Goal: Task Accomplishment & Management: Complete application form

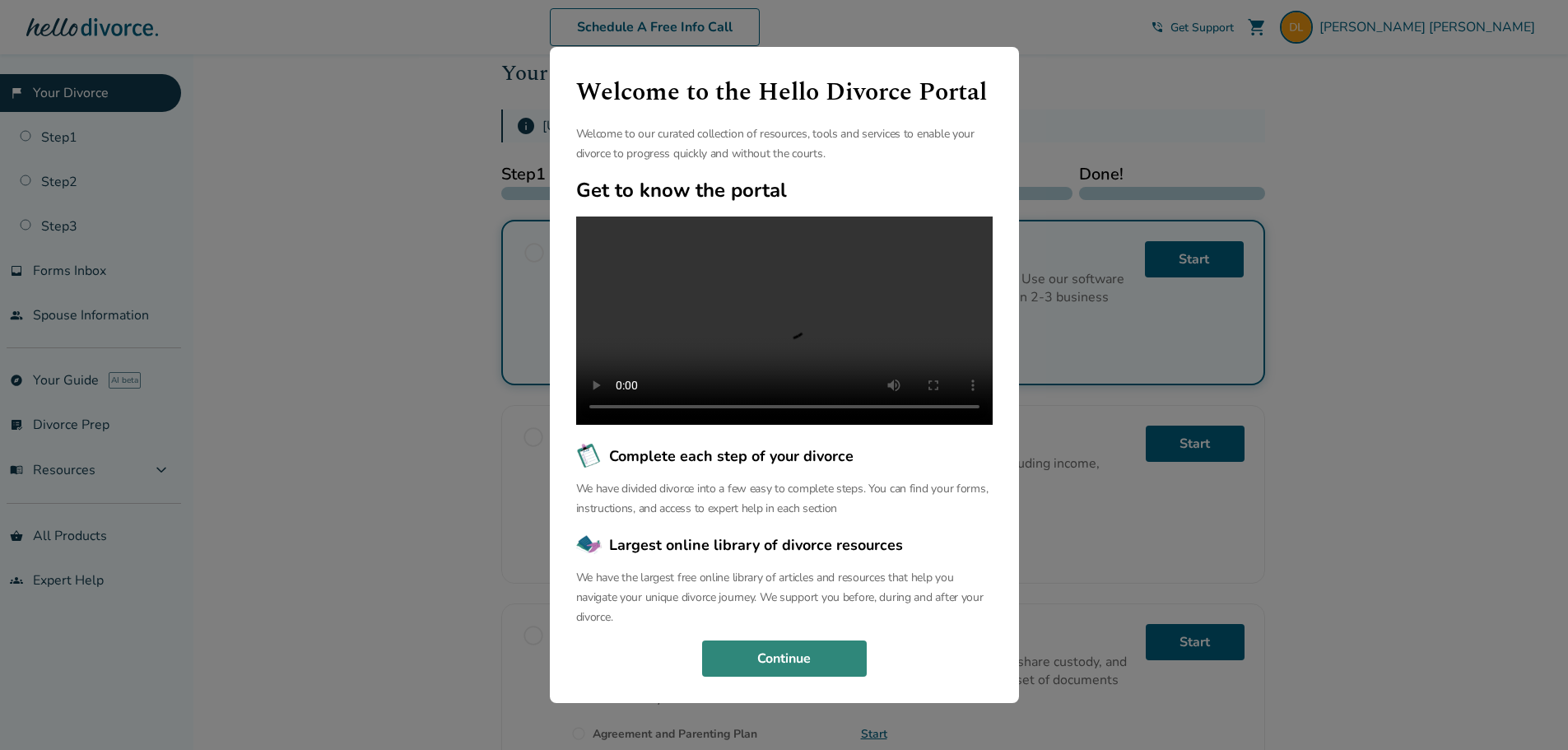
scroll to position [365, 0]
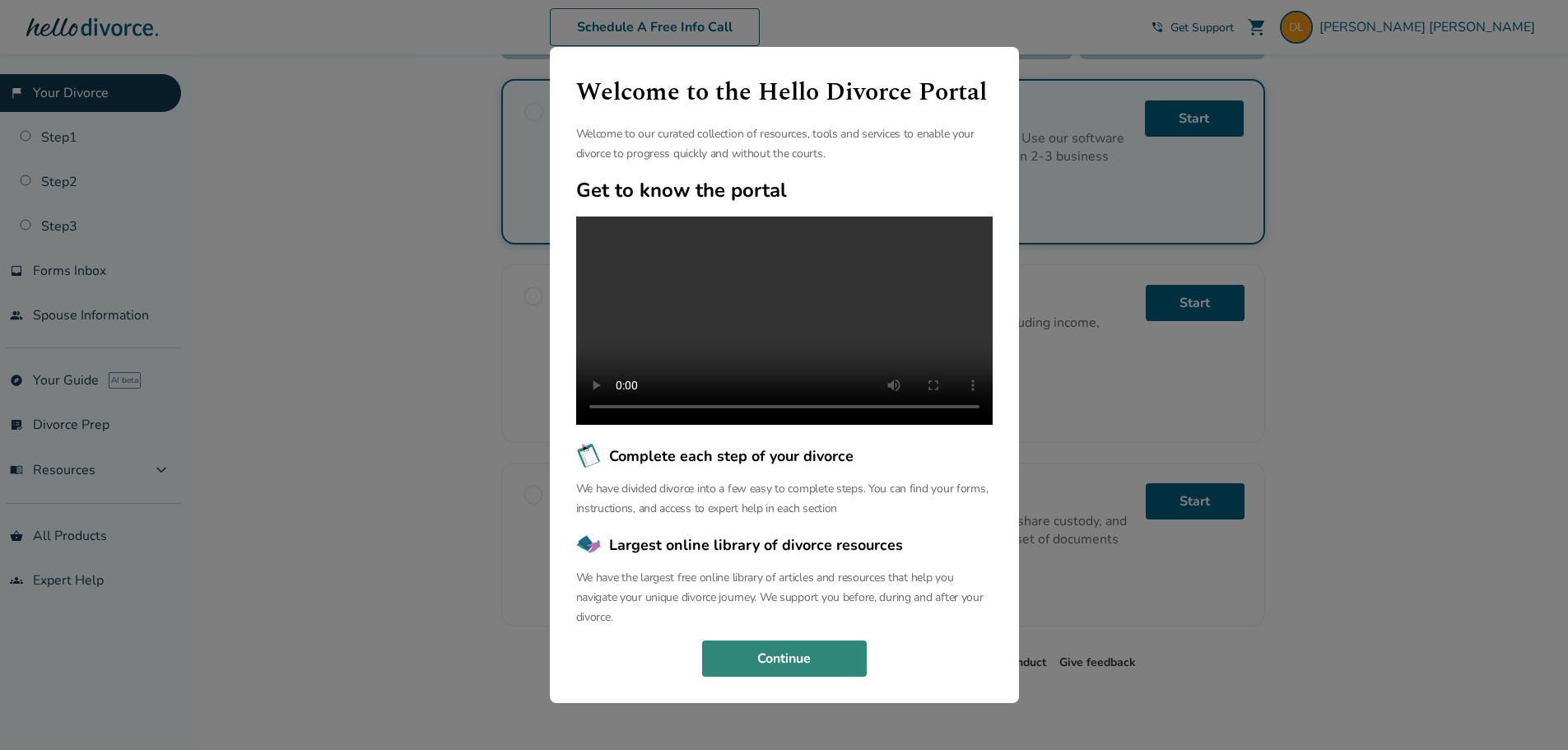
click at [769, 669] on button "Continue" at bounding box center [784, 658] width 165 height 36
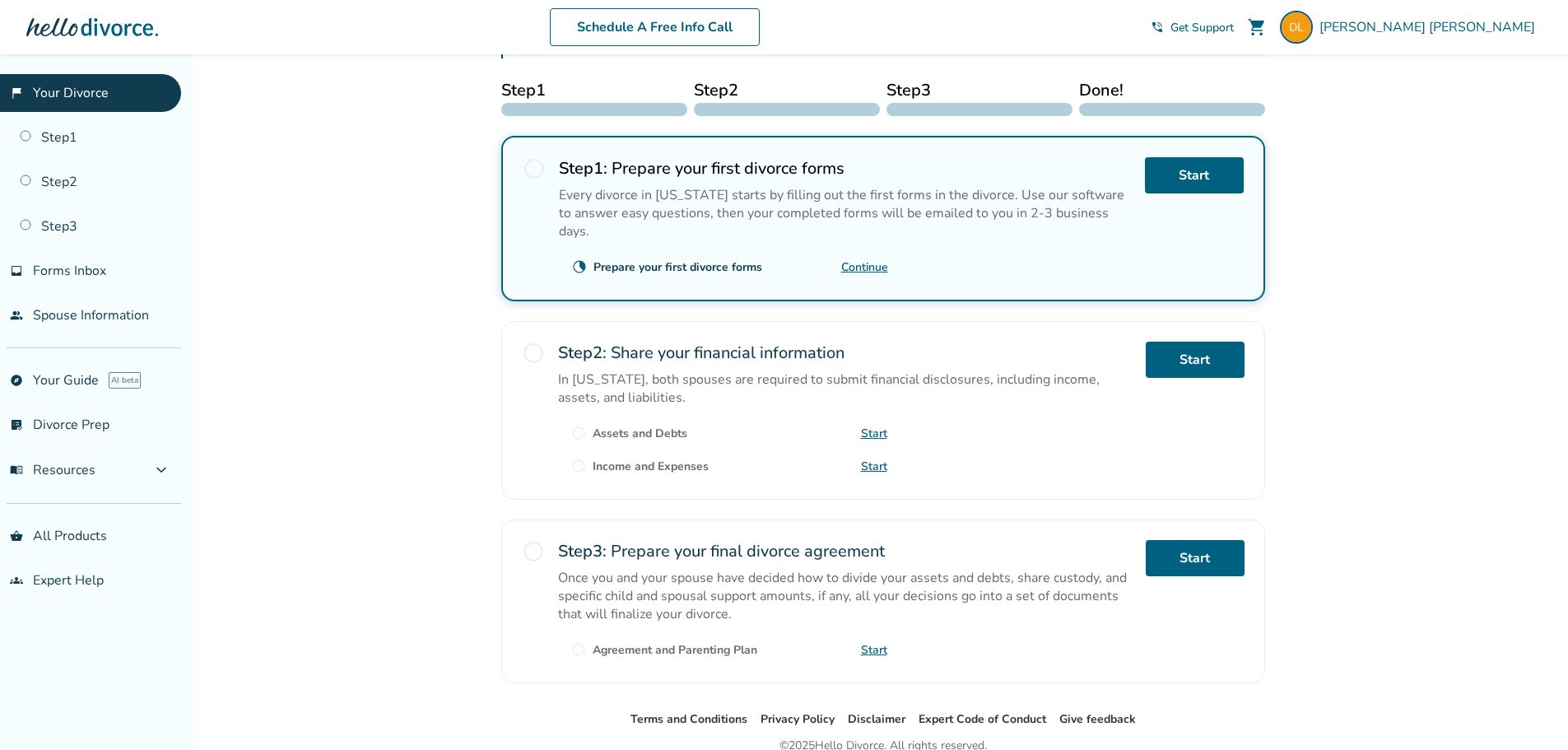
scroll to position [200, 0]
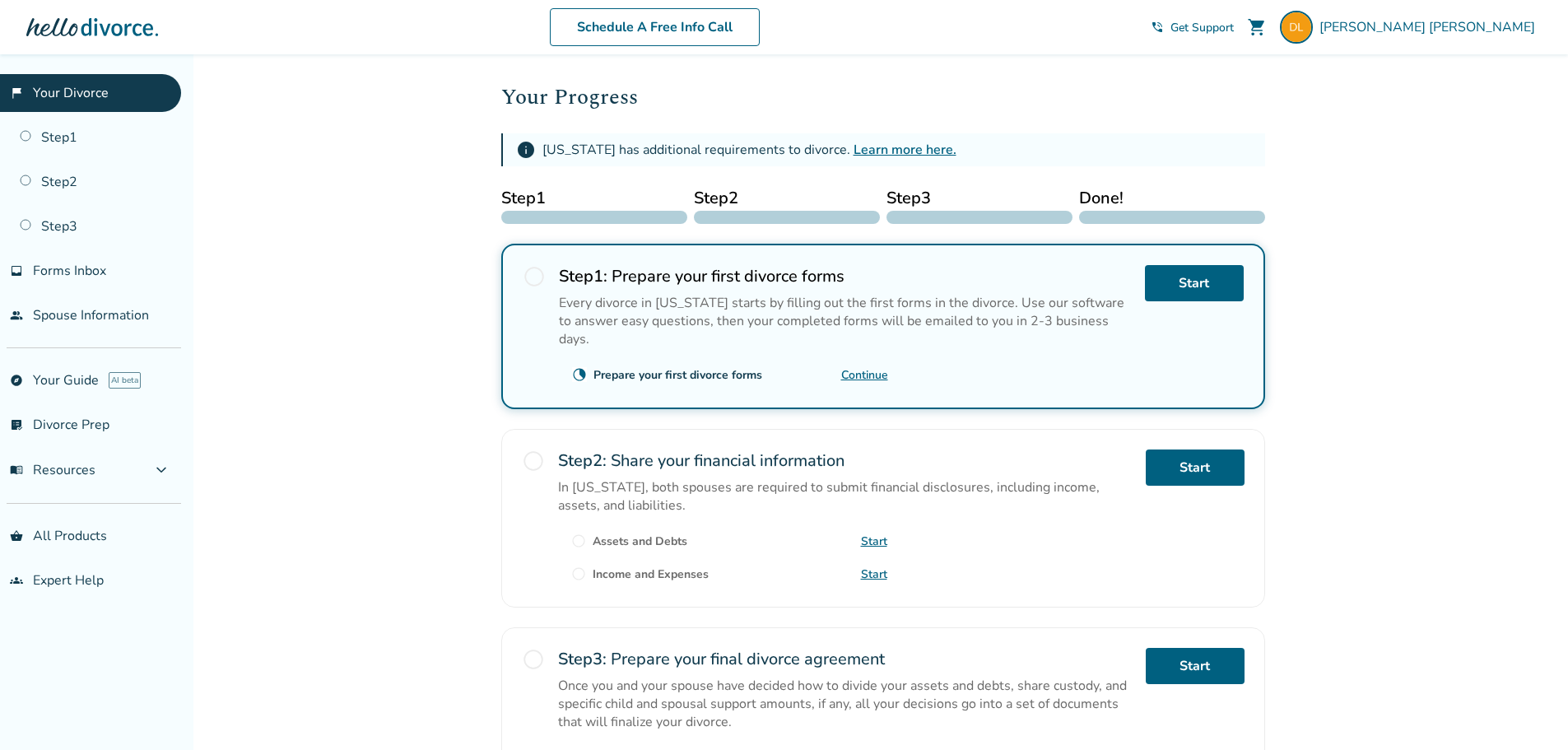
click at [866, 367] on link "Continue" at bounding box center [864, 375] width 47 height 16
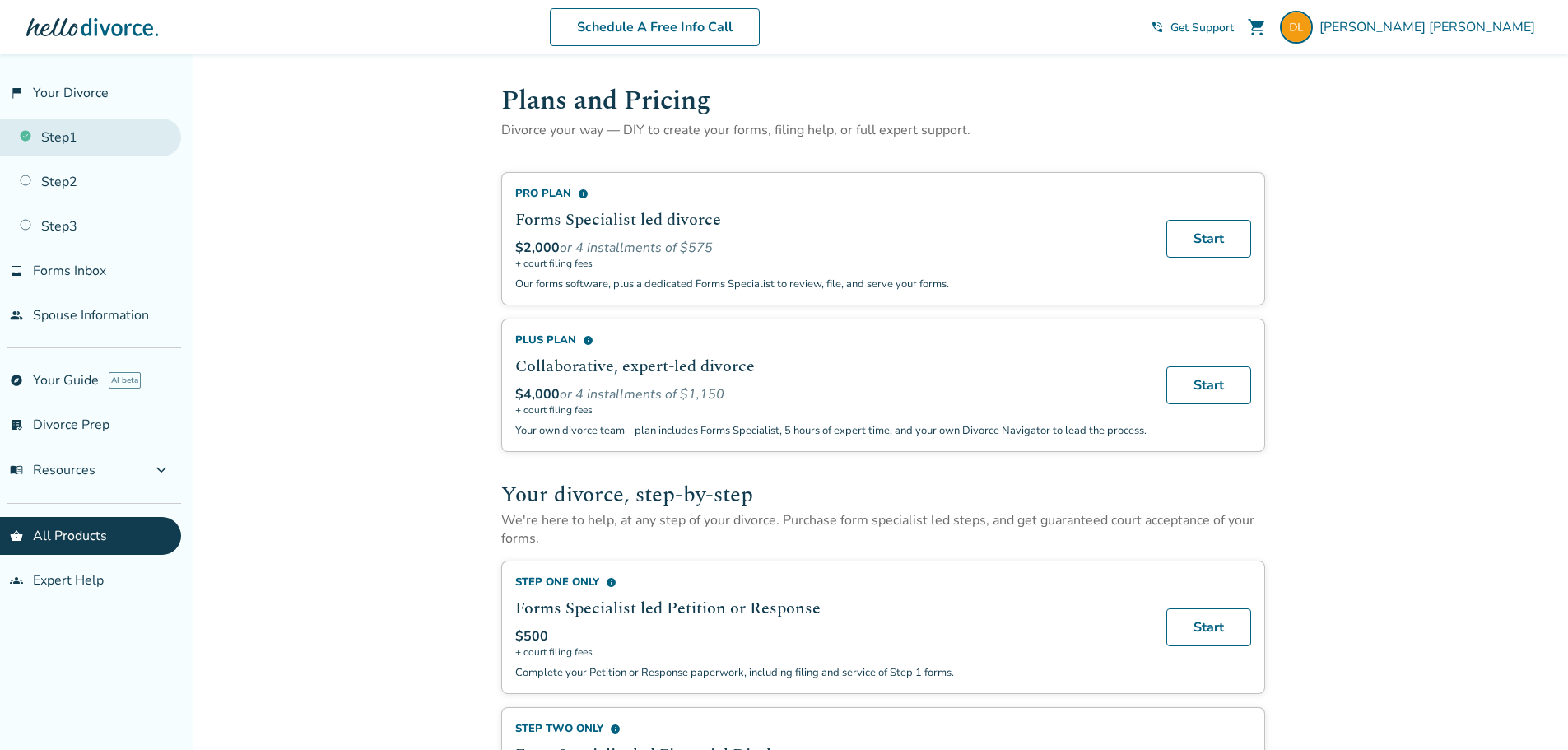
click at [92, 141] on link "Step 1" at bounding box center [90, 137] width 182 height 38
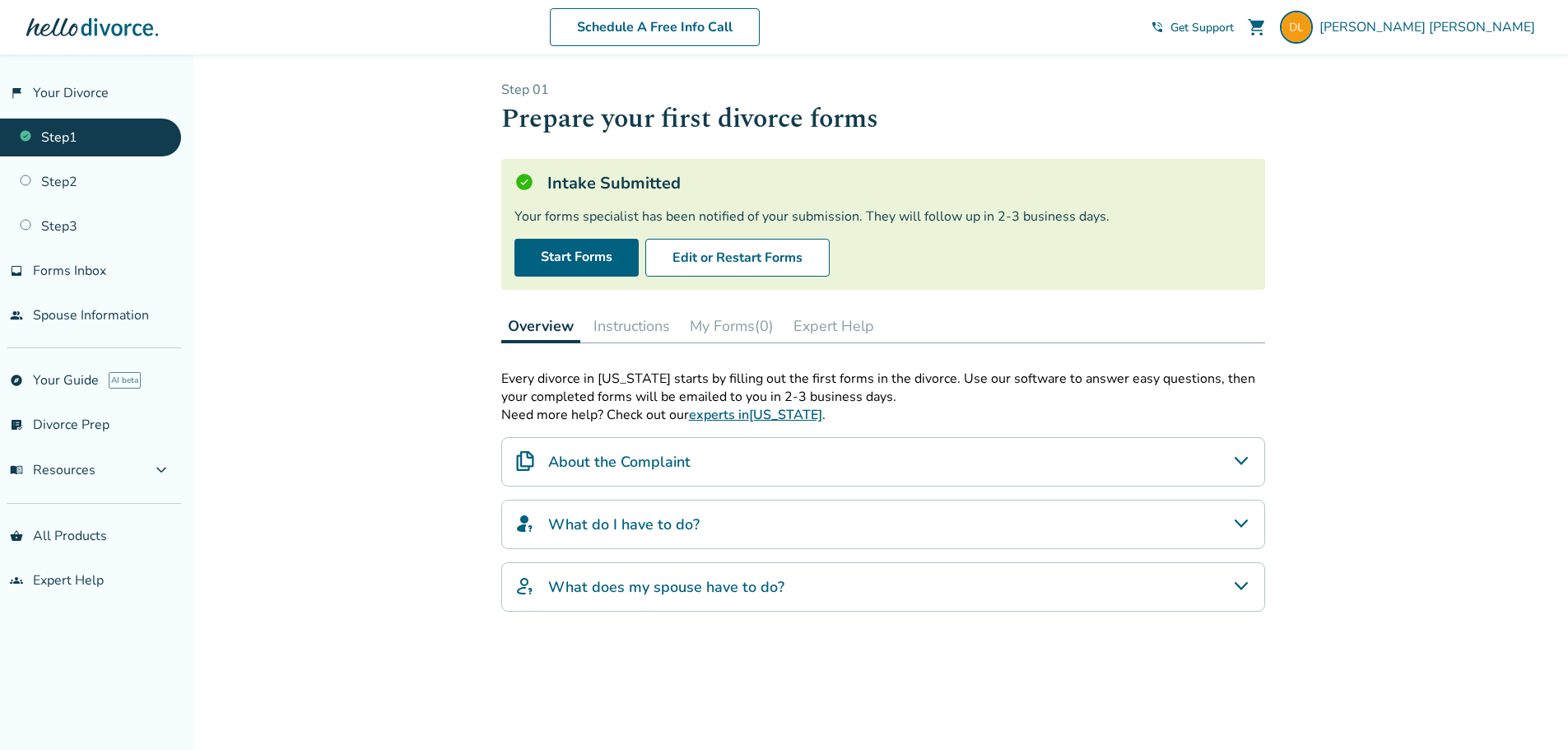
click at [1247, 467] on icon "About the Complaint" at bounding box center [1241, 461] width 19 height 19
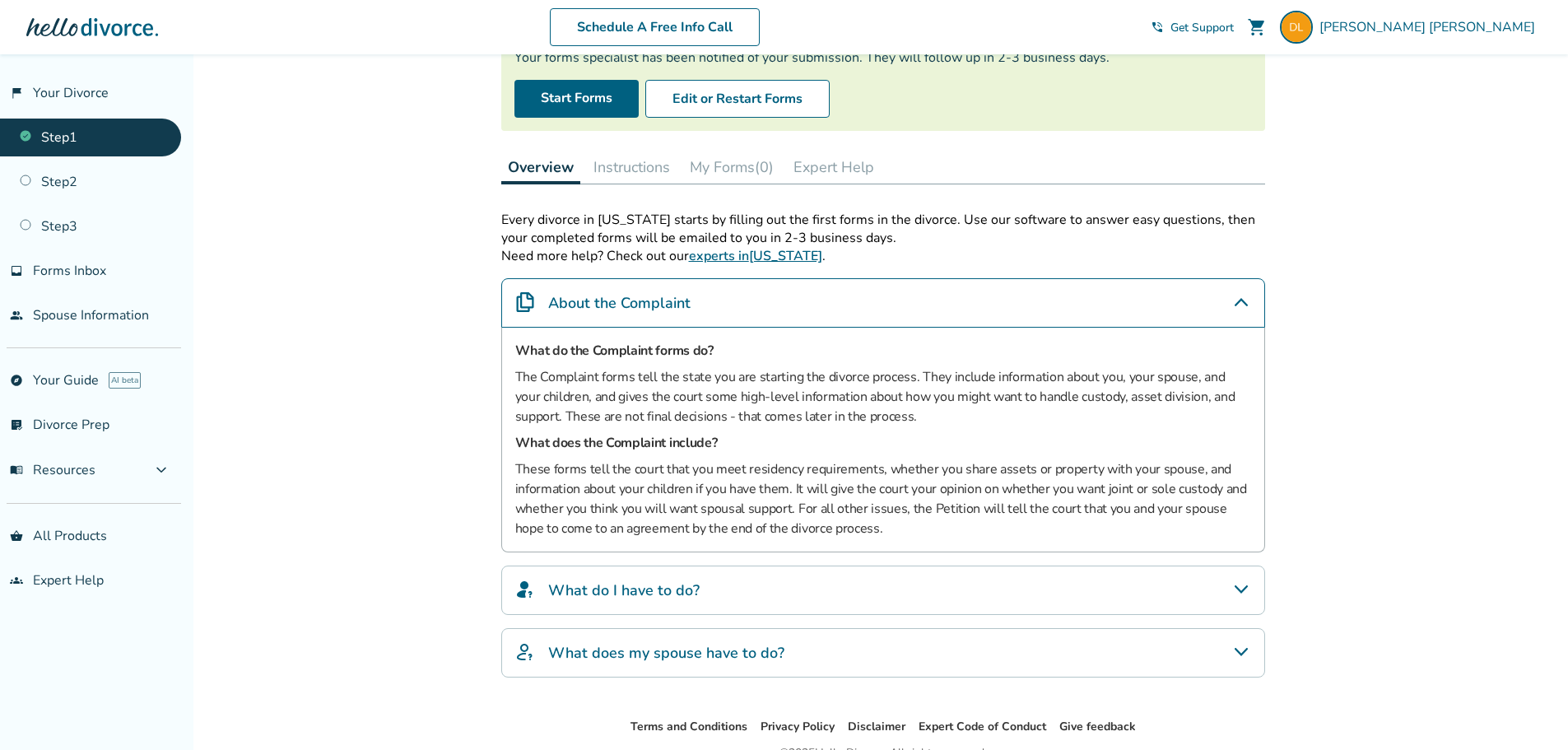
scroll to position [165, 0]
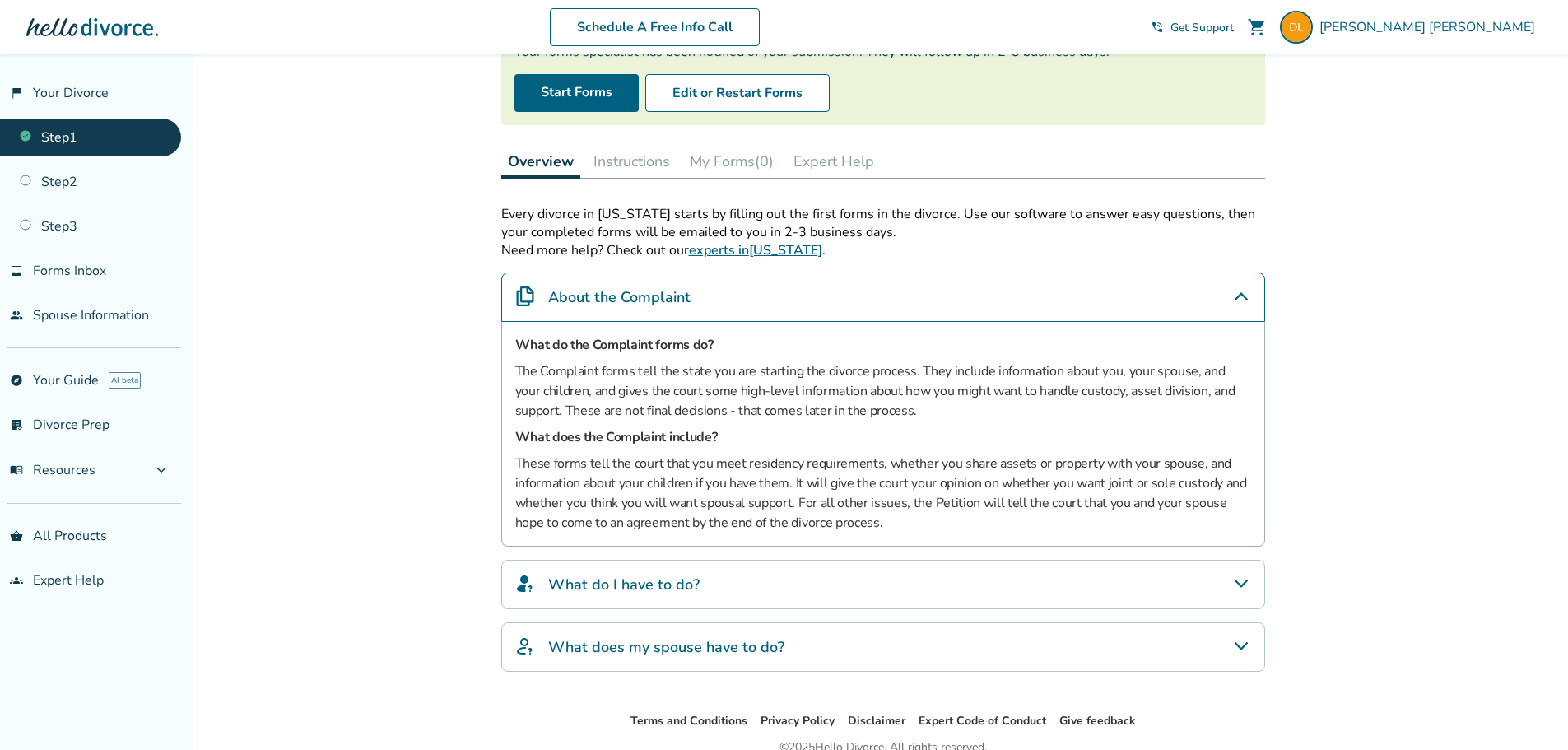
click at [1245, 298] on icon "About the Complaint" at bounding box center [1241, 296] width 13 height 8
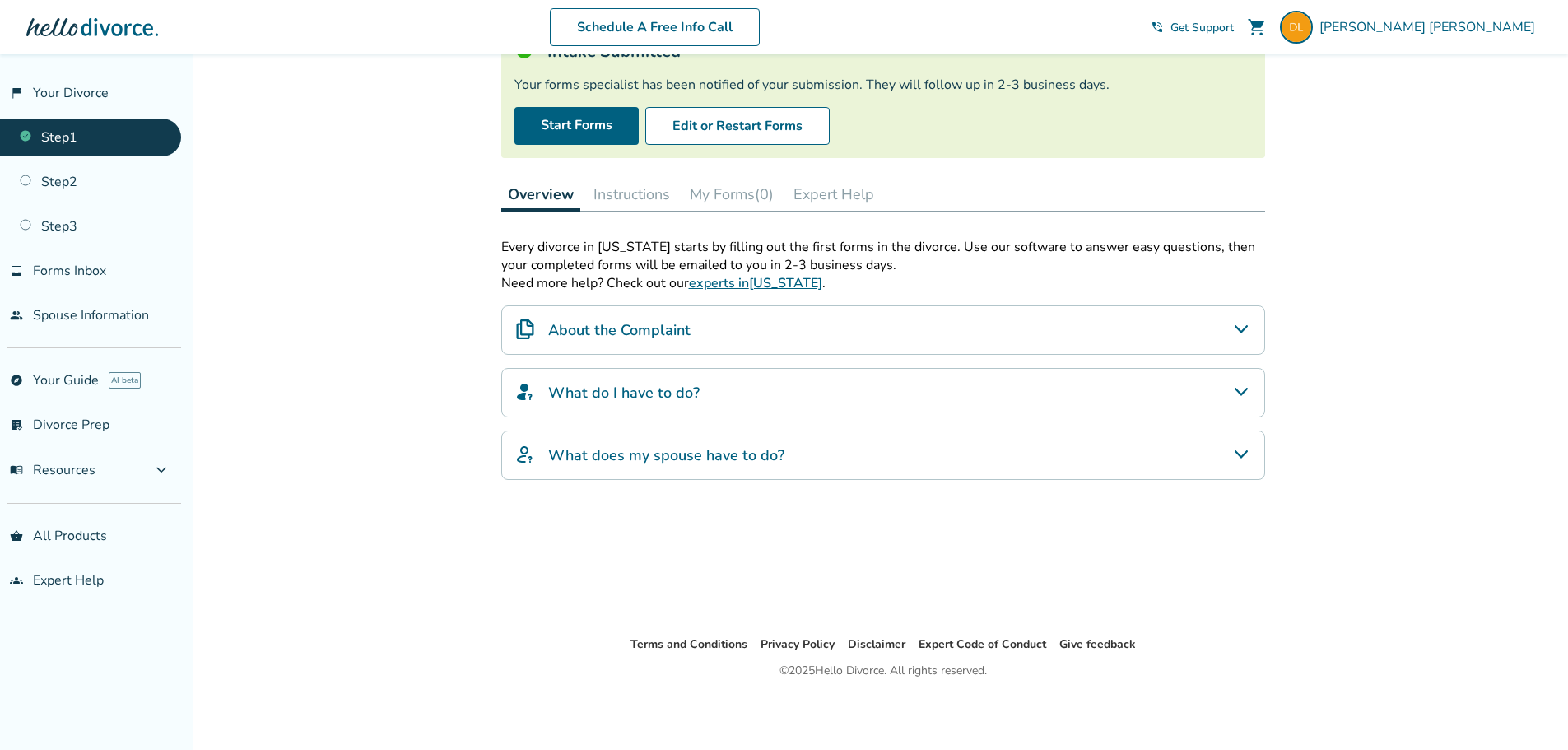
click at [1247, 450] on icon "What does my spouse have to do?" at bounding box center [1241, 454] width 19 height 19
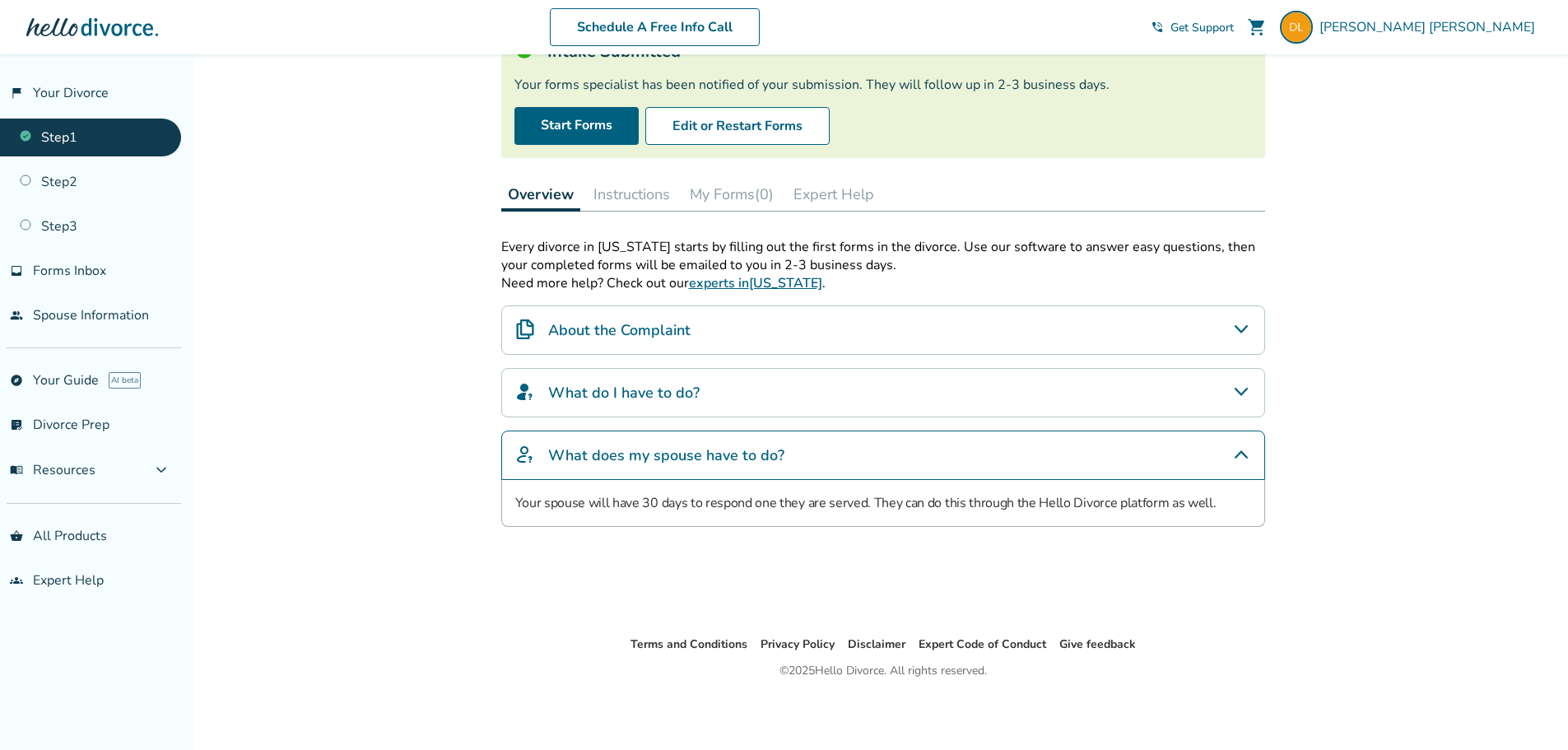
click at [1247, 450] on icon "What does my spouse have to do?" at bounding box center [1241, 454] width 19 height 19
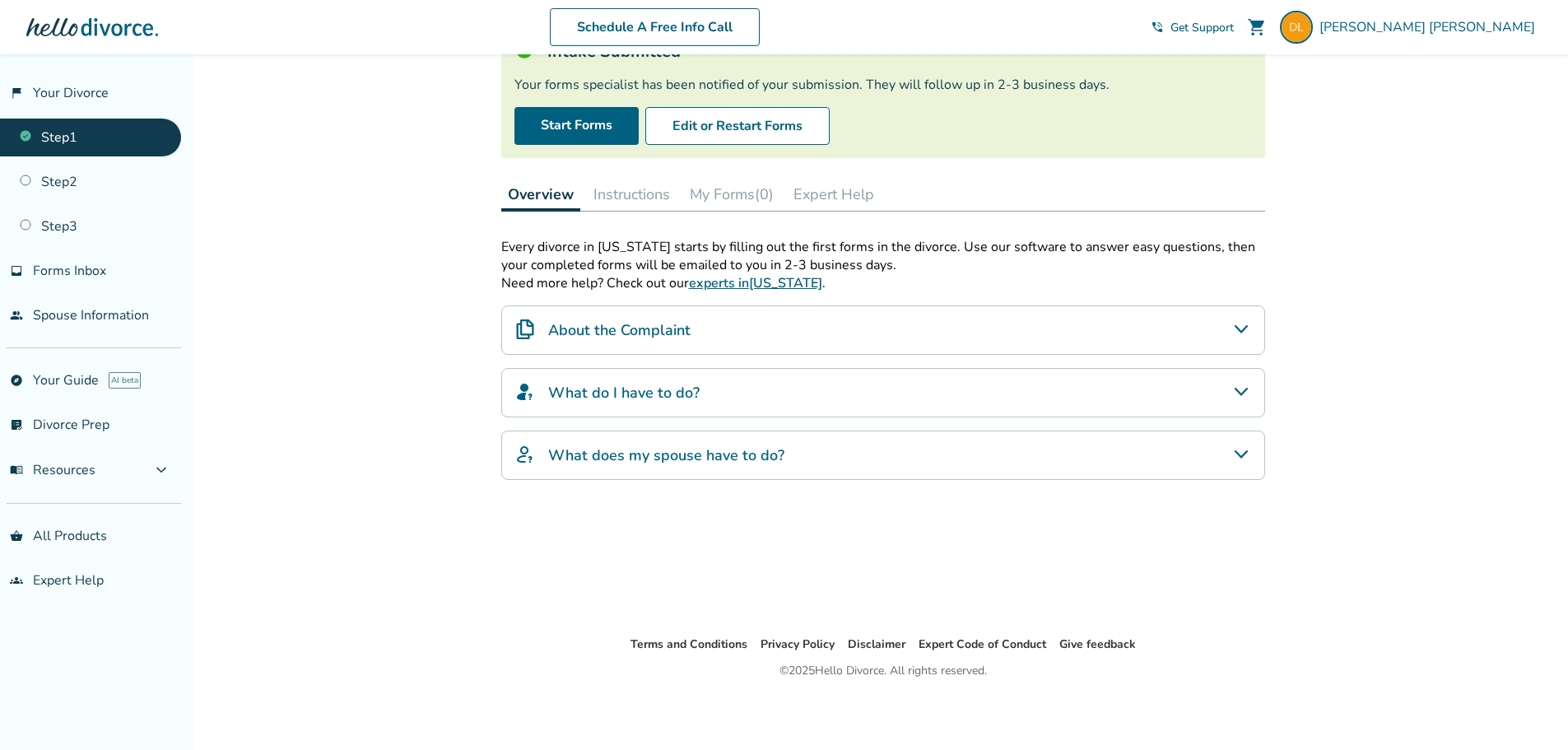
click at [1236, 390] on icon "What do I have to do?" at bounding box center [1240, 391] width 13 height 8
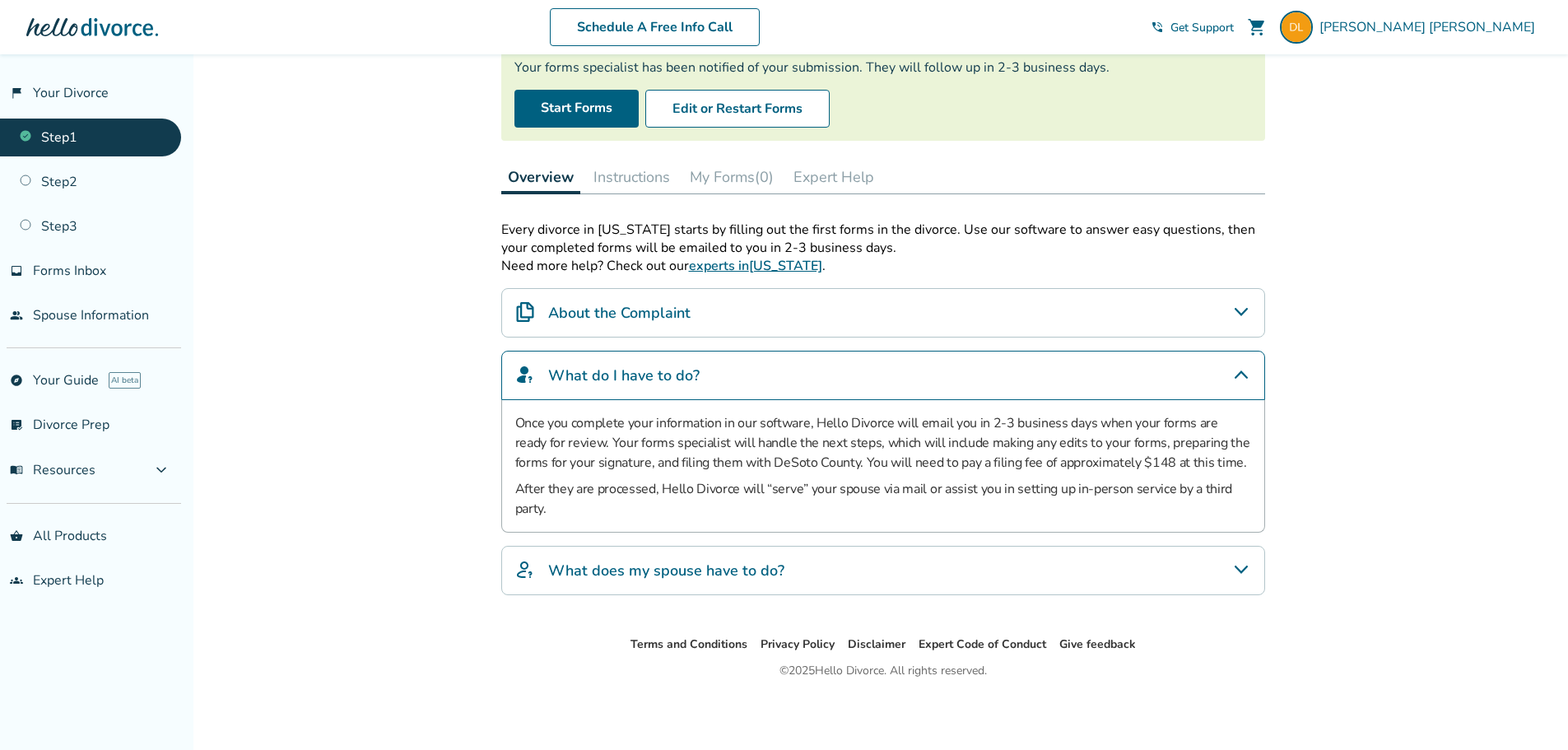
click at [1240, 377] on icon "What do I have to do?" at bounding box center [1241, 375] width 19 height 19
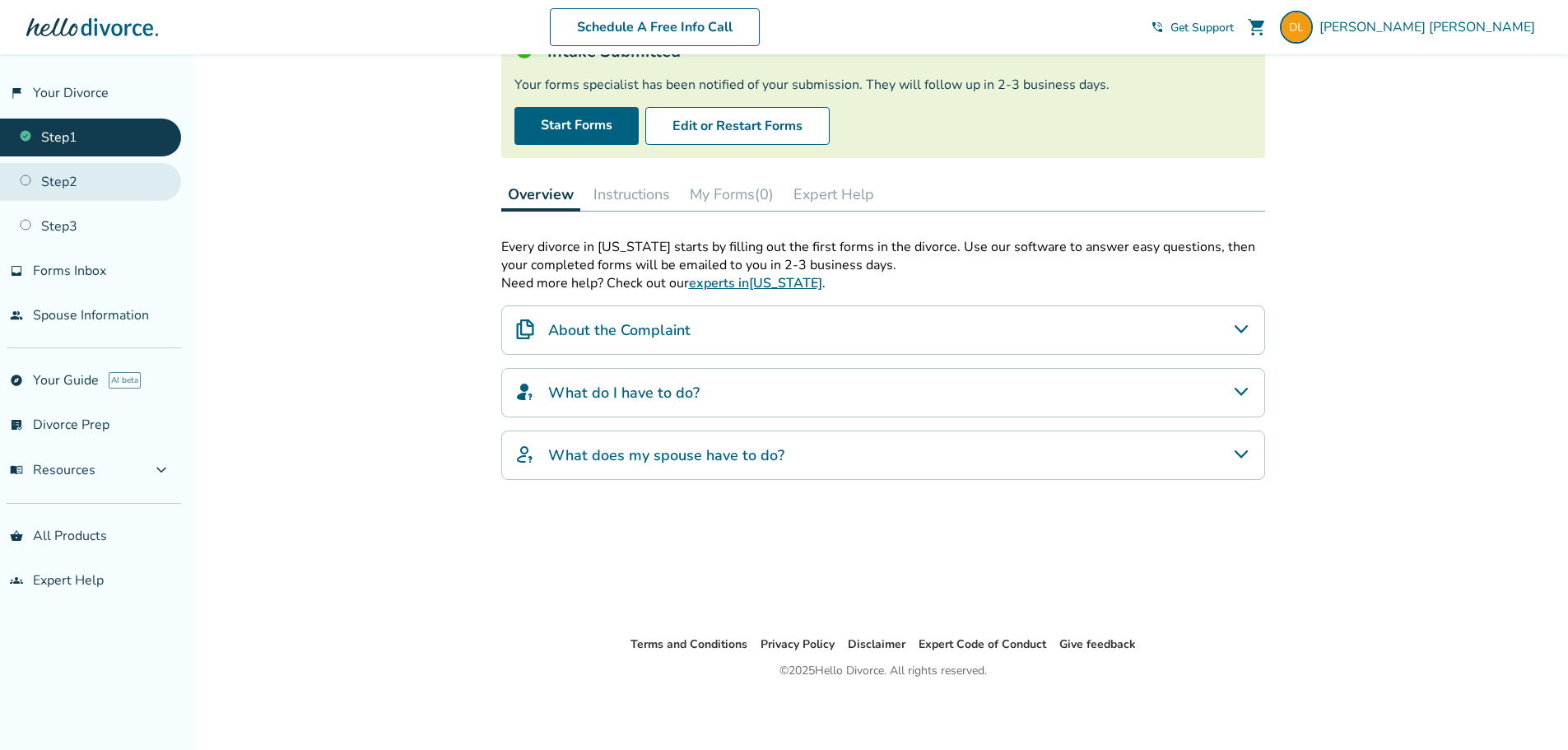
click at [59, 183] on link "Step 2" at bounding box center [90, 182] width 182 height 38
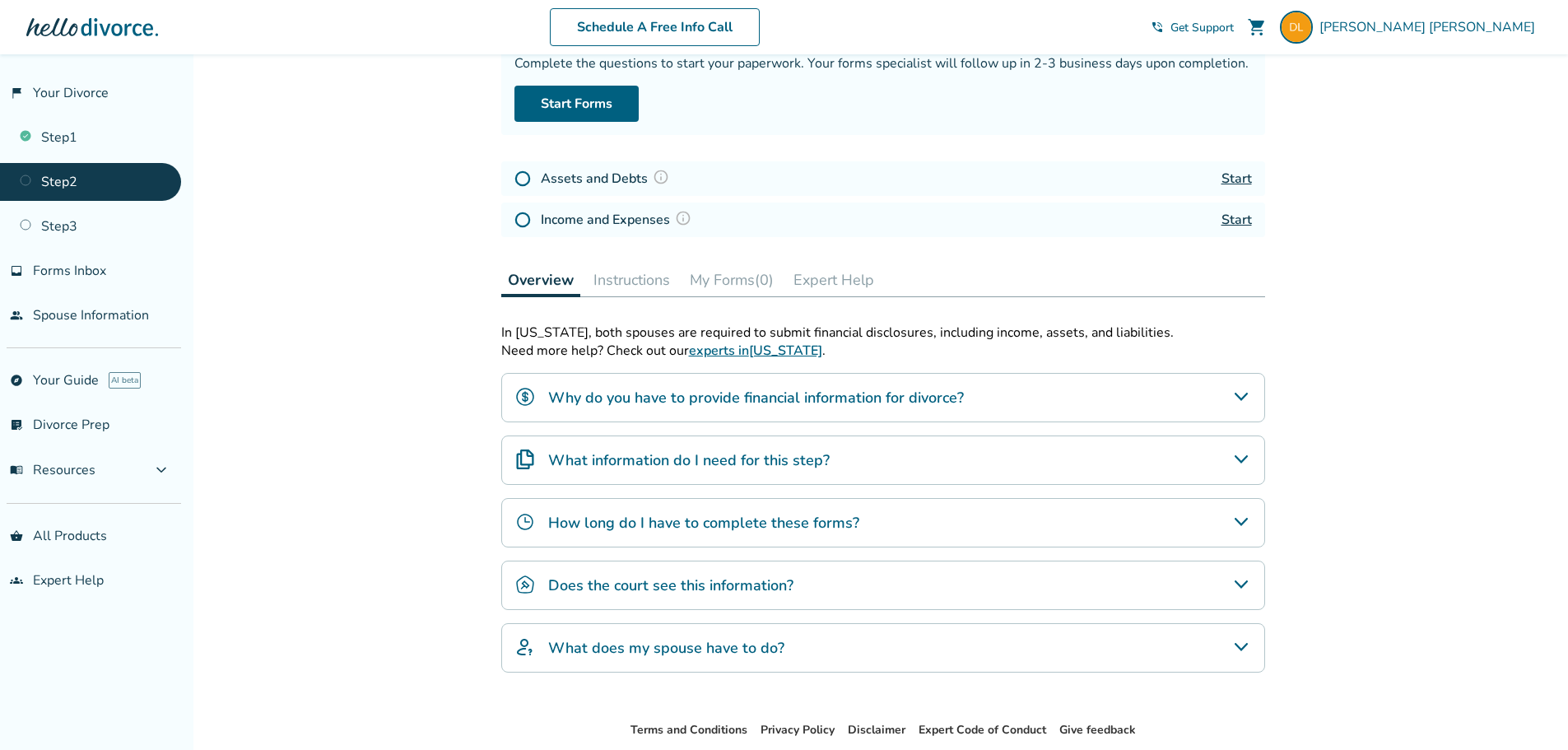
scroll to position [165, 0]
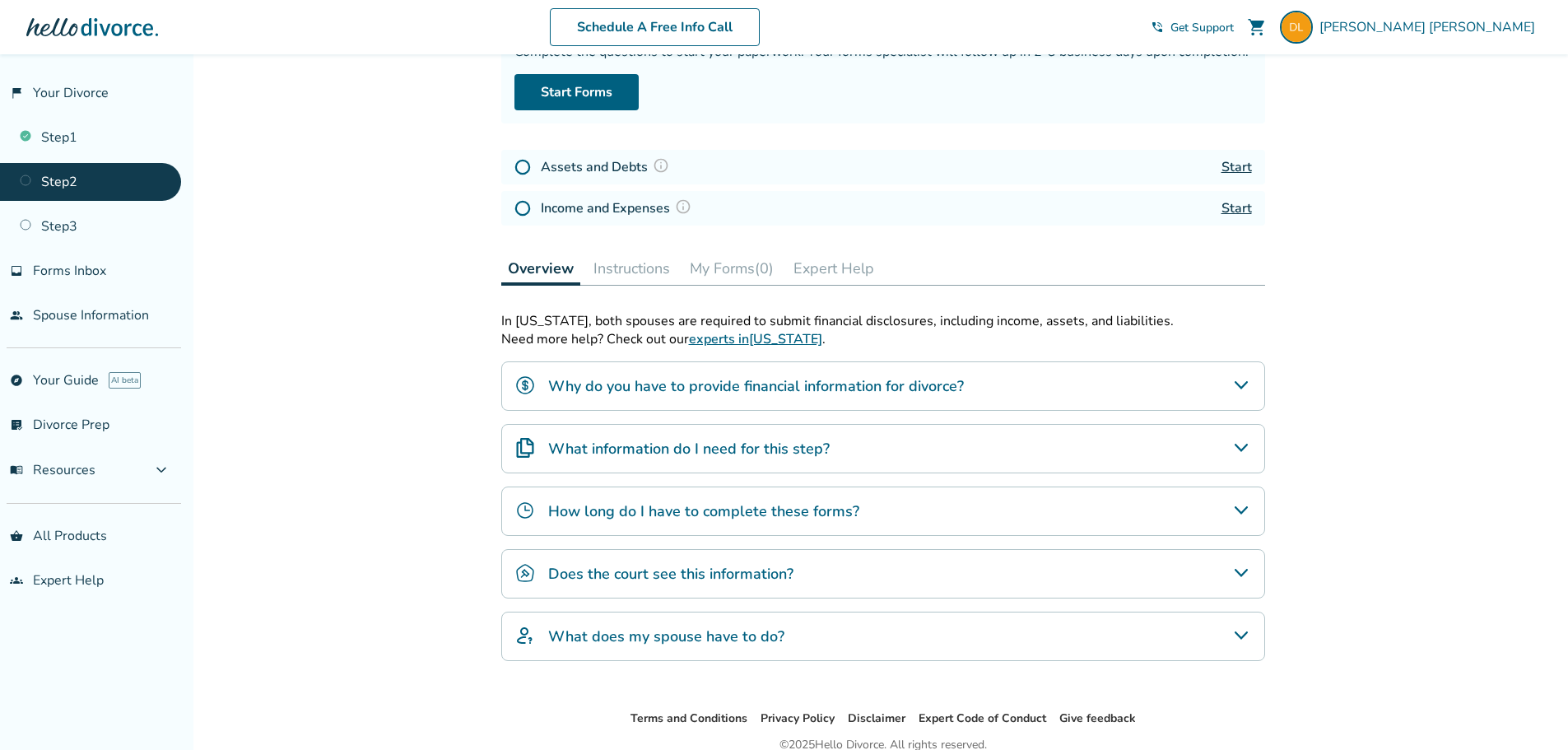
click at [1252, 442] on div "What information do I need for this step?" at bounding box center [883, 449] width 764 height 50
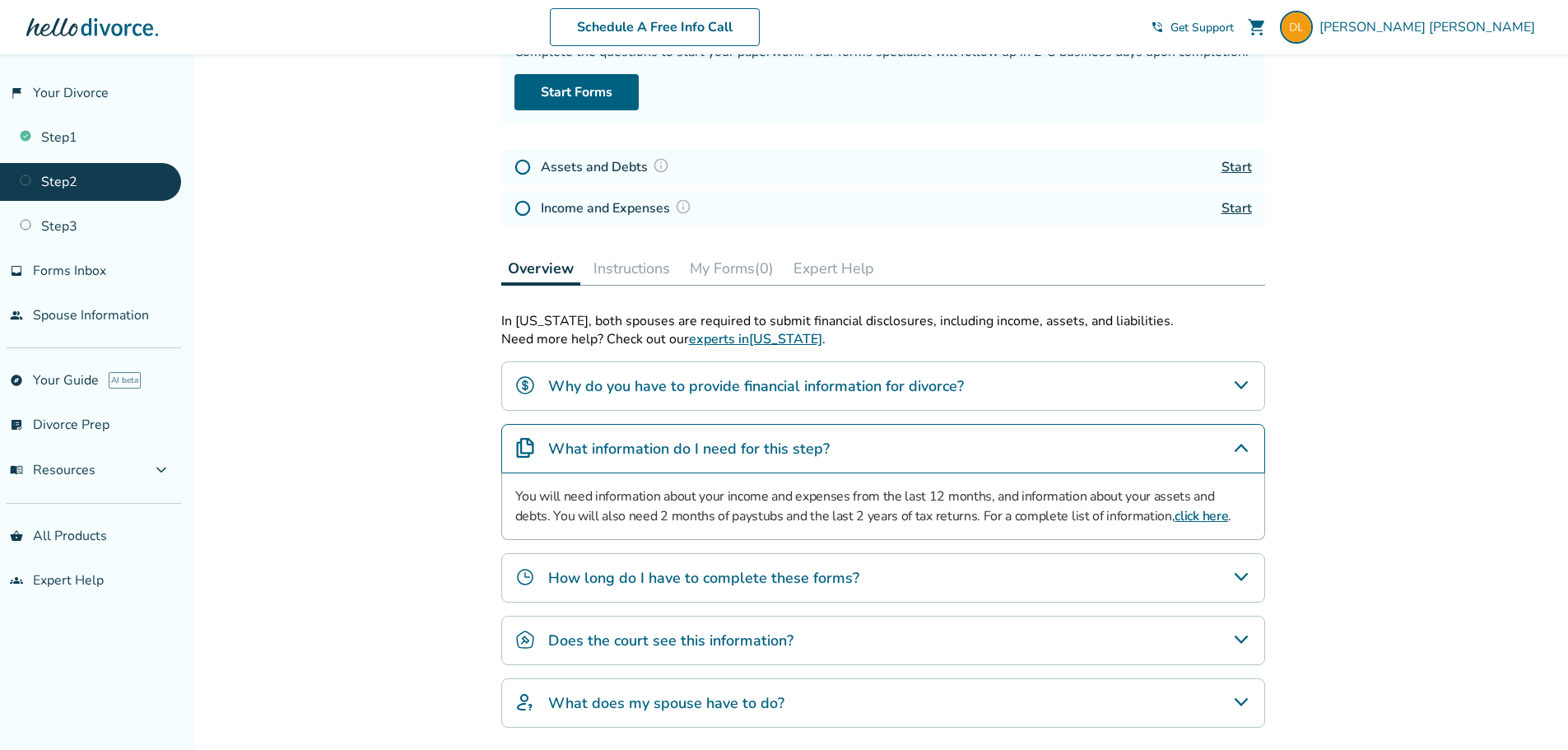
click at [1252, 444] on div "What information do I need for this step?" at bounding box center [883, 449] width 764 height 50
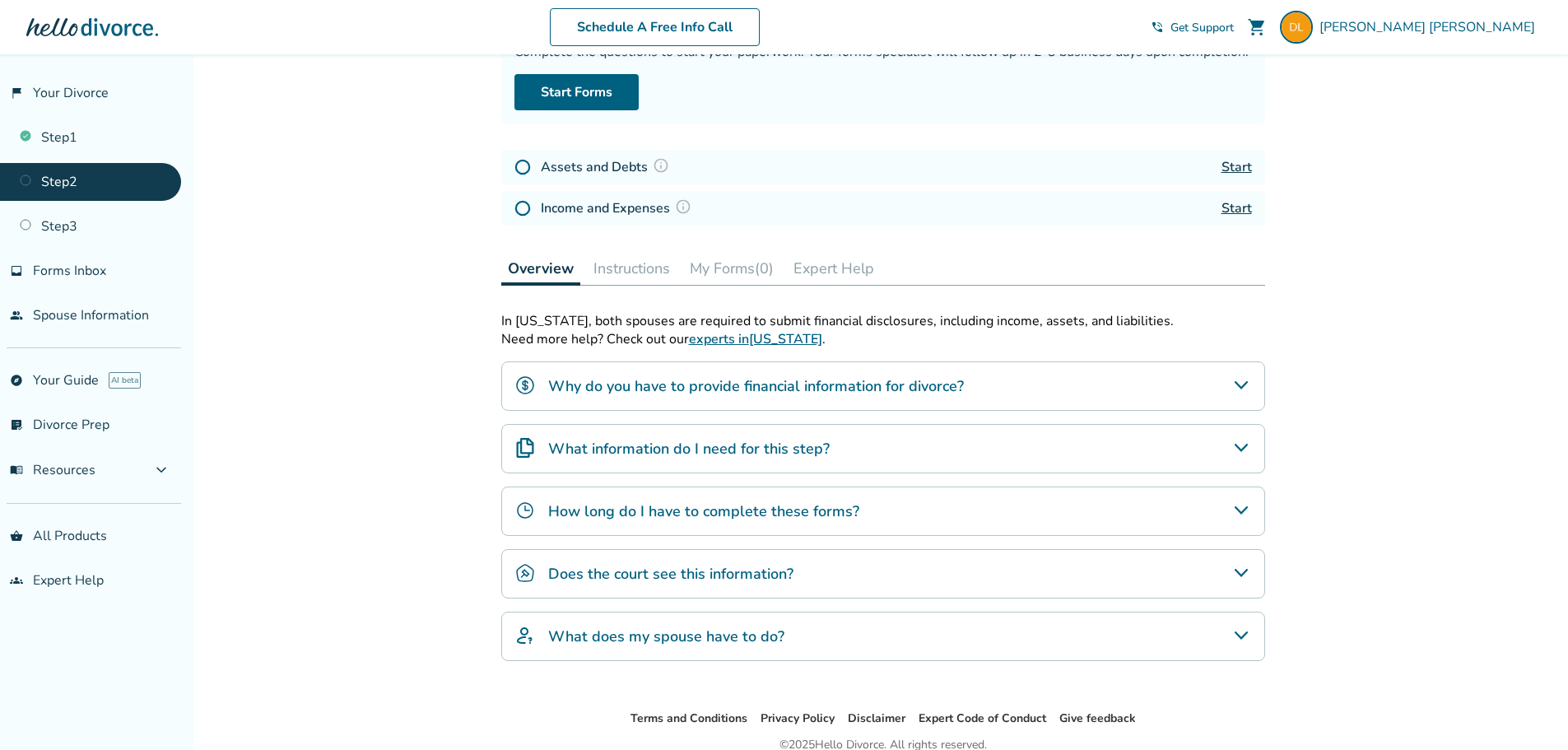
click at [1243, 506] on icon "How long do I have to complete these forms?" at bounding box center [1241, 510] width 19 height 19
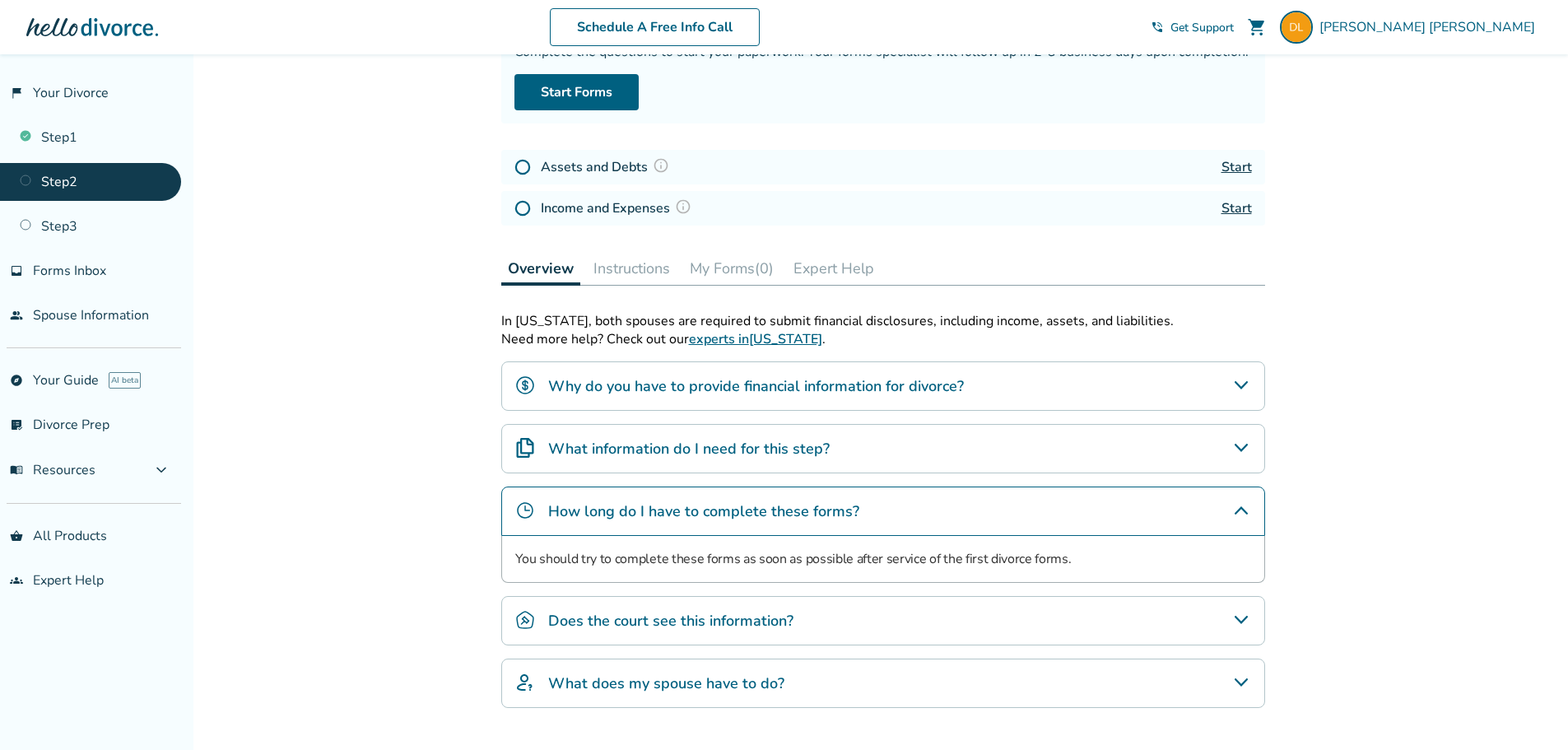
click at [1243, 506] on icon "How long do I have to complete these forms?" at bounding box center [1241, 510] width 19 height 19
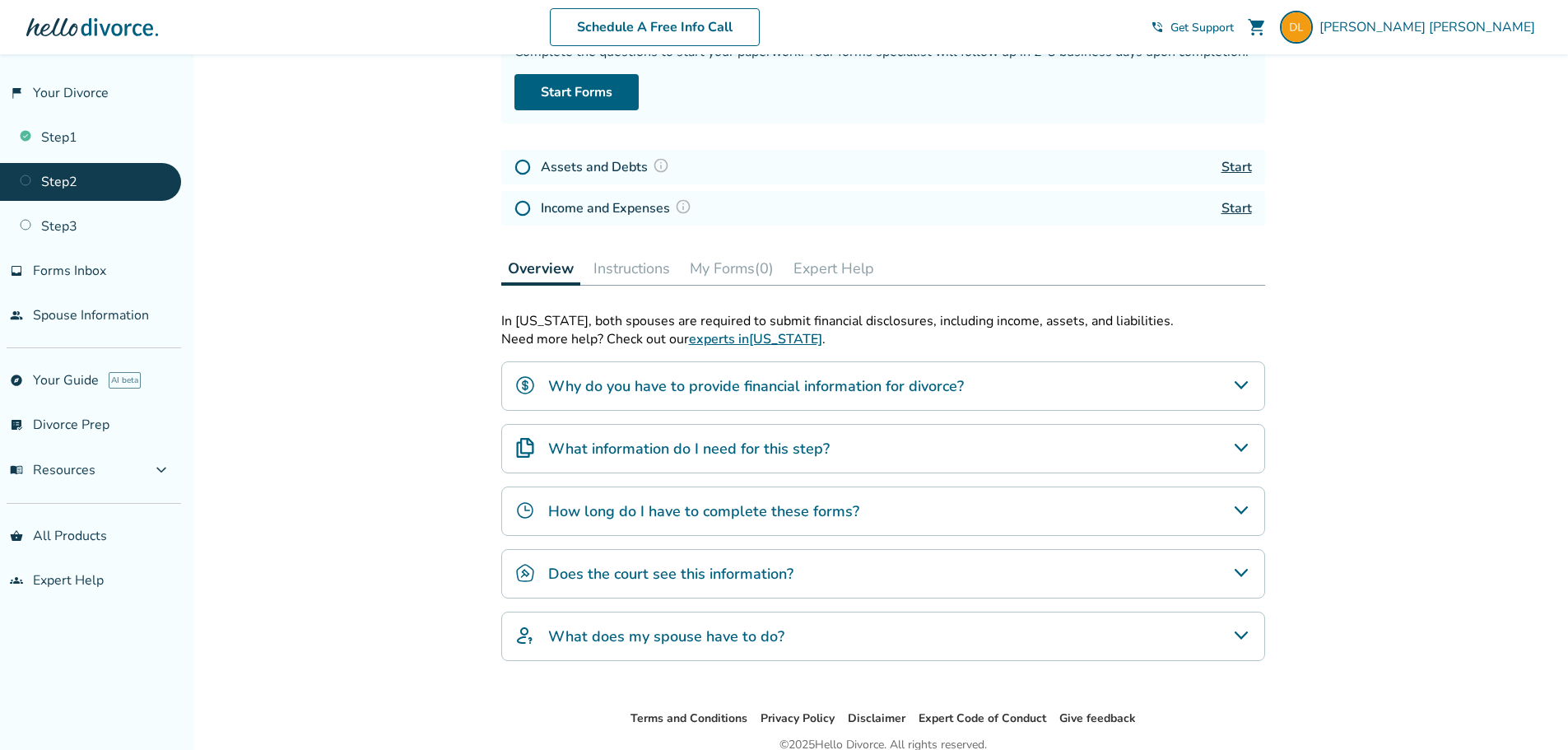
click at [1232, 638] on icon "What does my spouse have to do?" at bounding box center [1241, 636] width 19 height 19
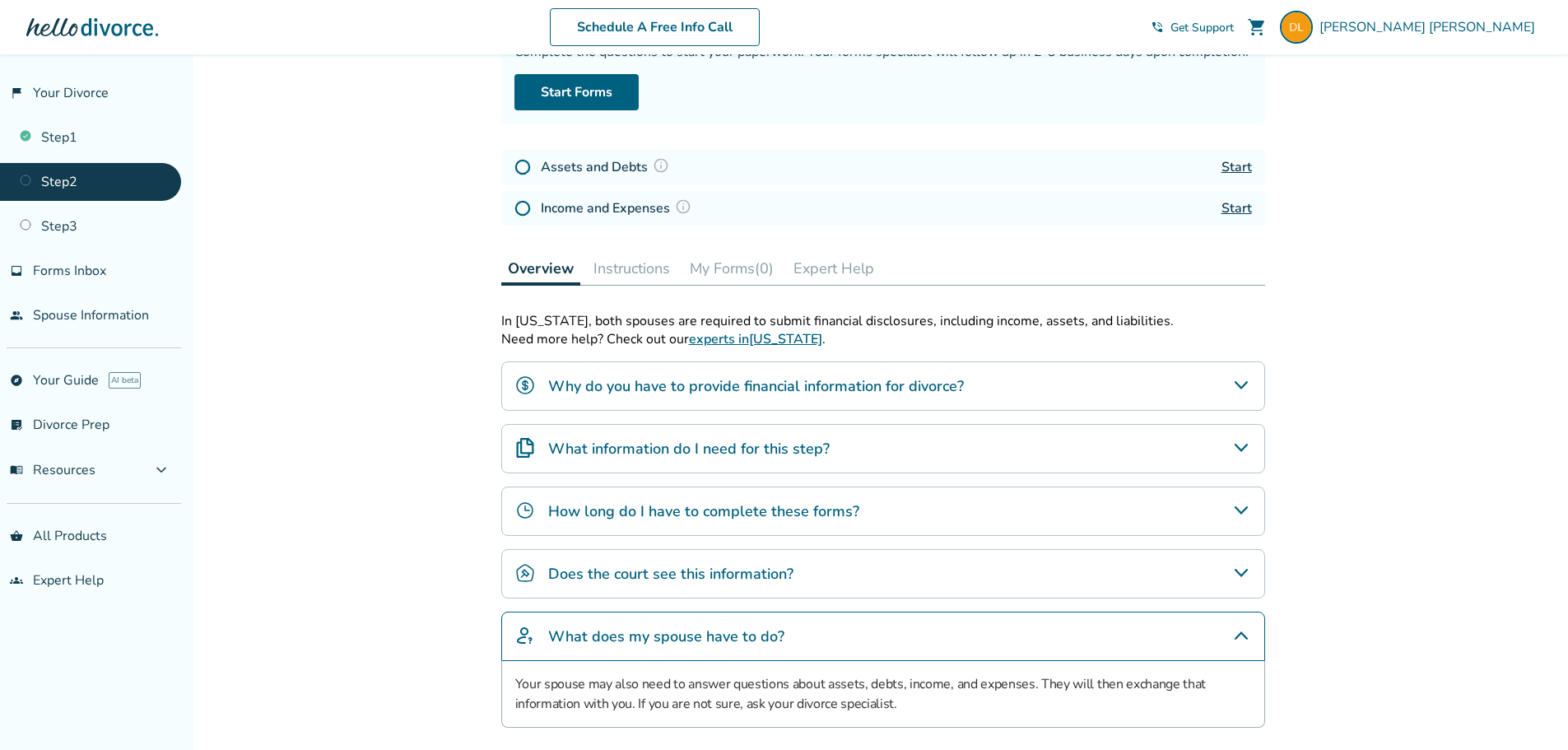
click at [1246, 638] on icon "What does my spouse have to do?" at bounding box center [1241, 635] width 13 height 8
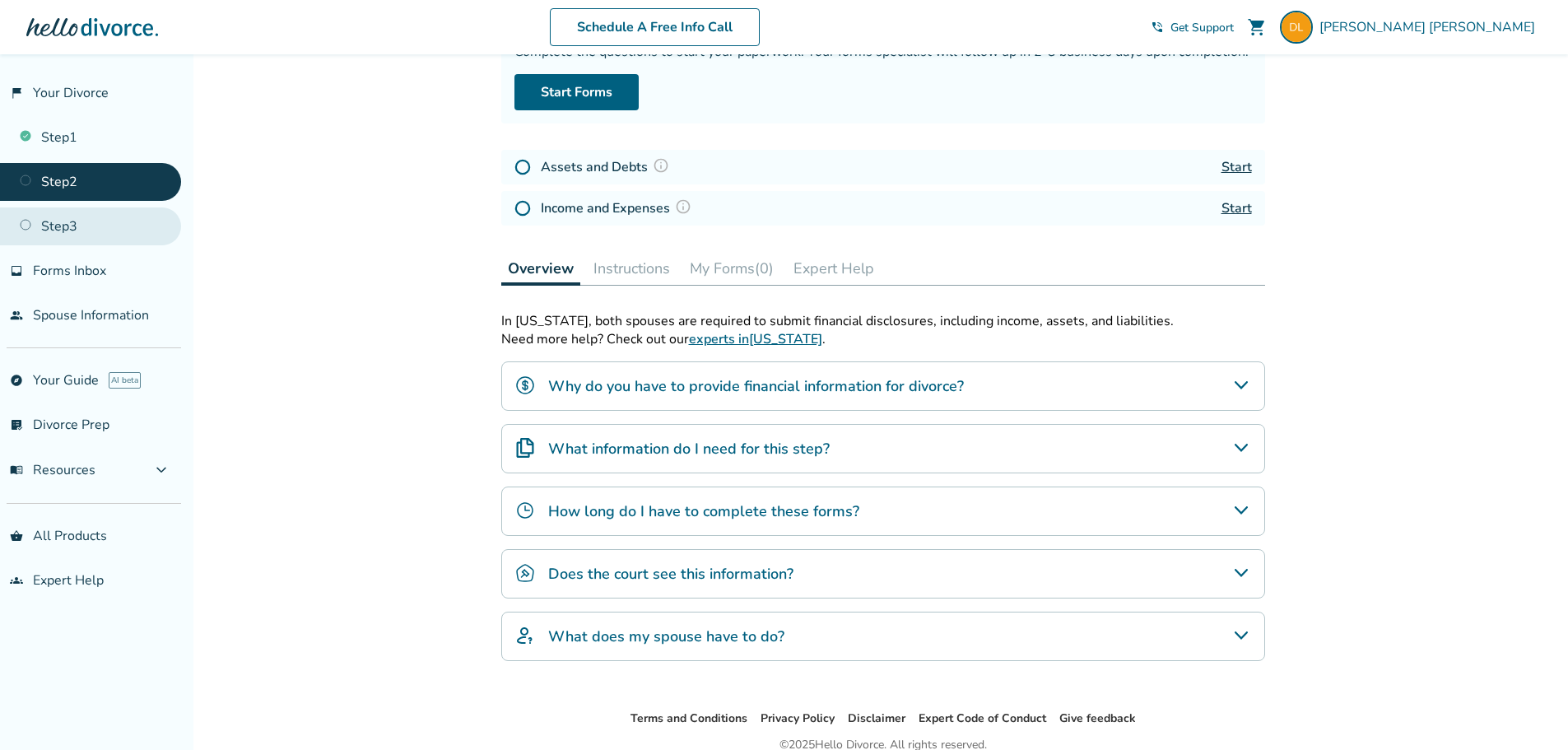
click at [79, 223] on link "Step 3" at bounding box center [90, 226] width 182 height 38
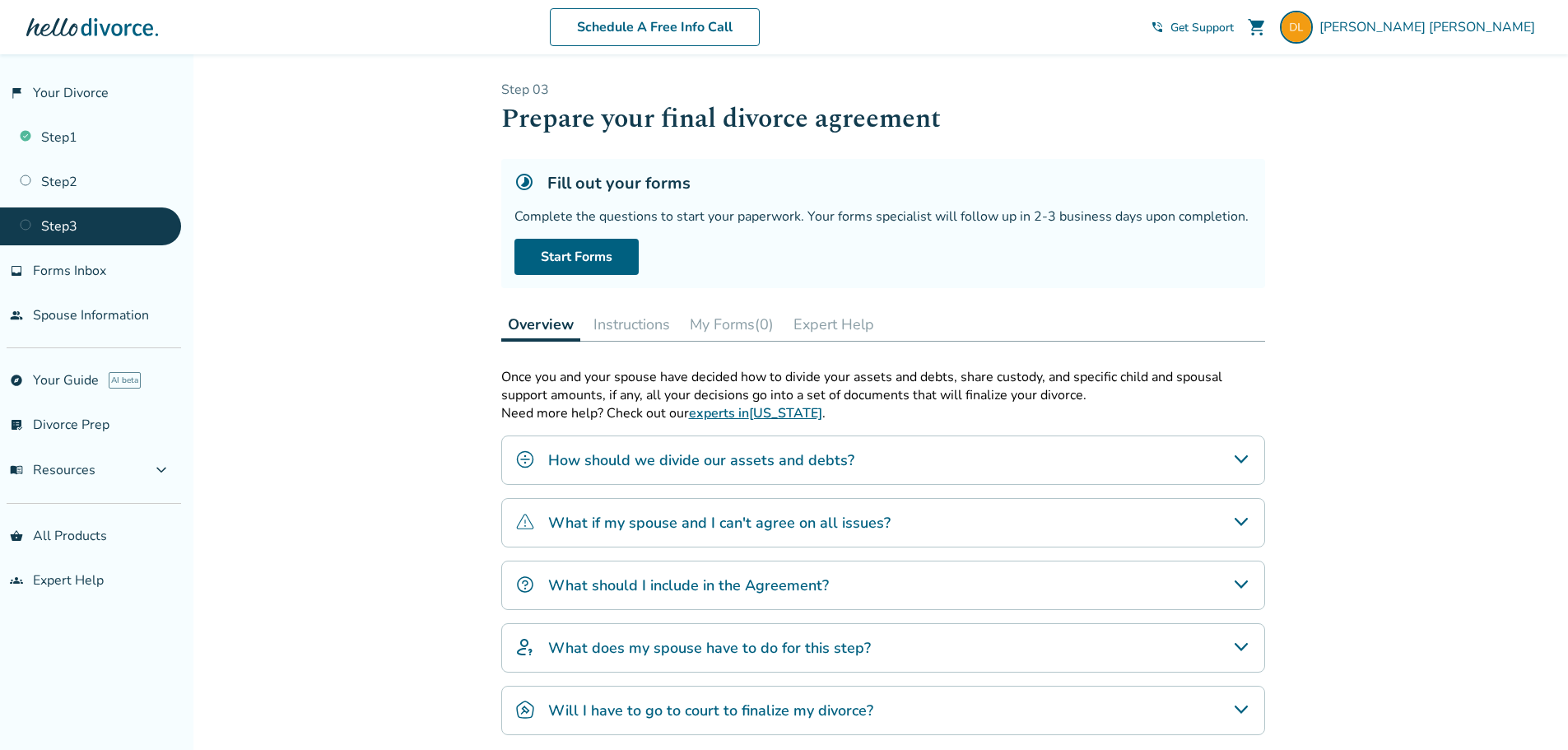
click at [1250, 700] on icon "Will I have to go to court to finalize my divorce?" at bounding box center [1241, 709] width 19 height 19
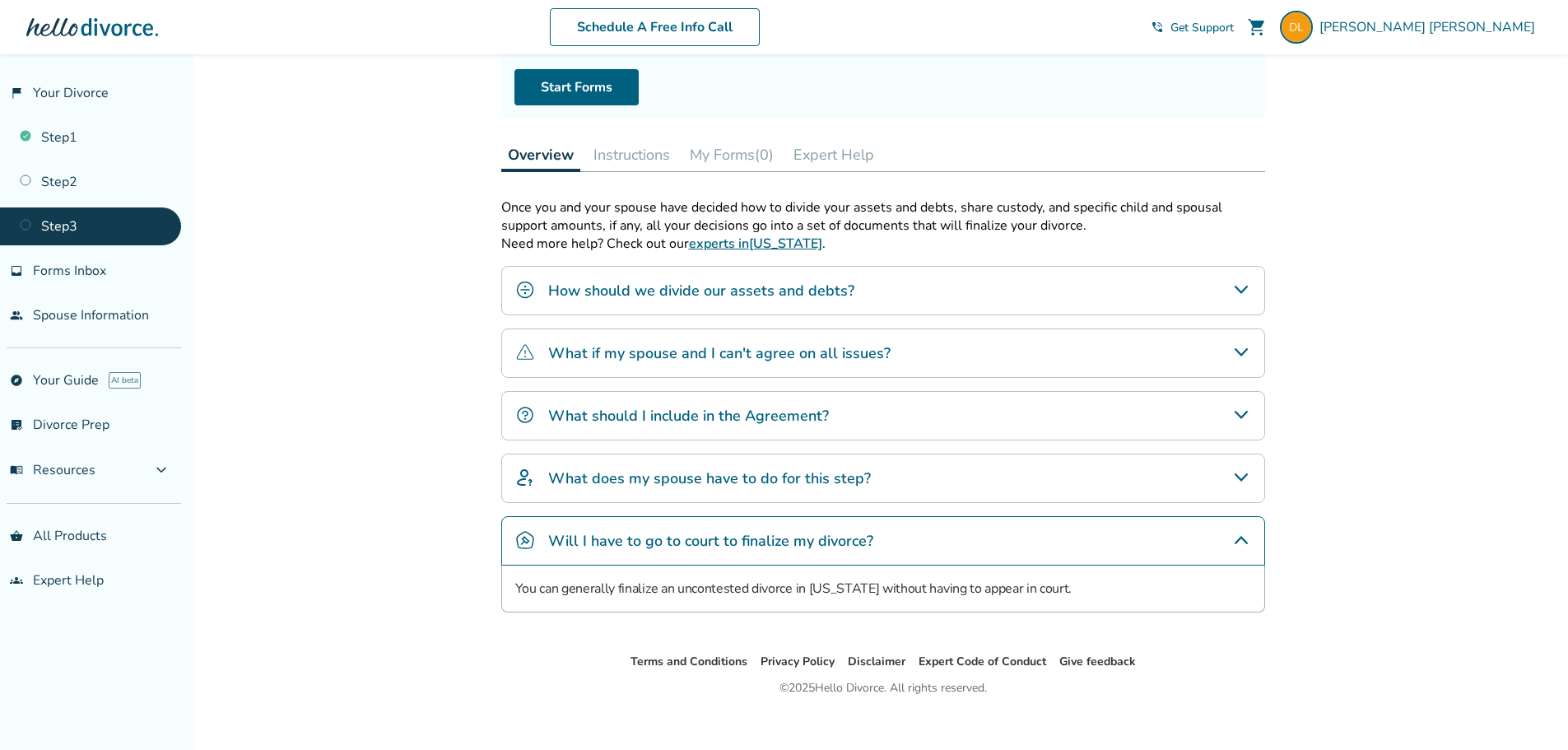
scroll to position [187, 0]
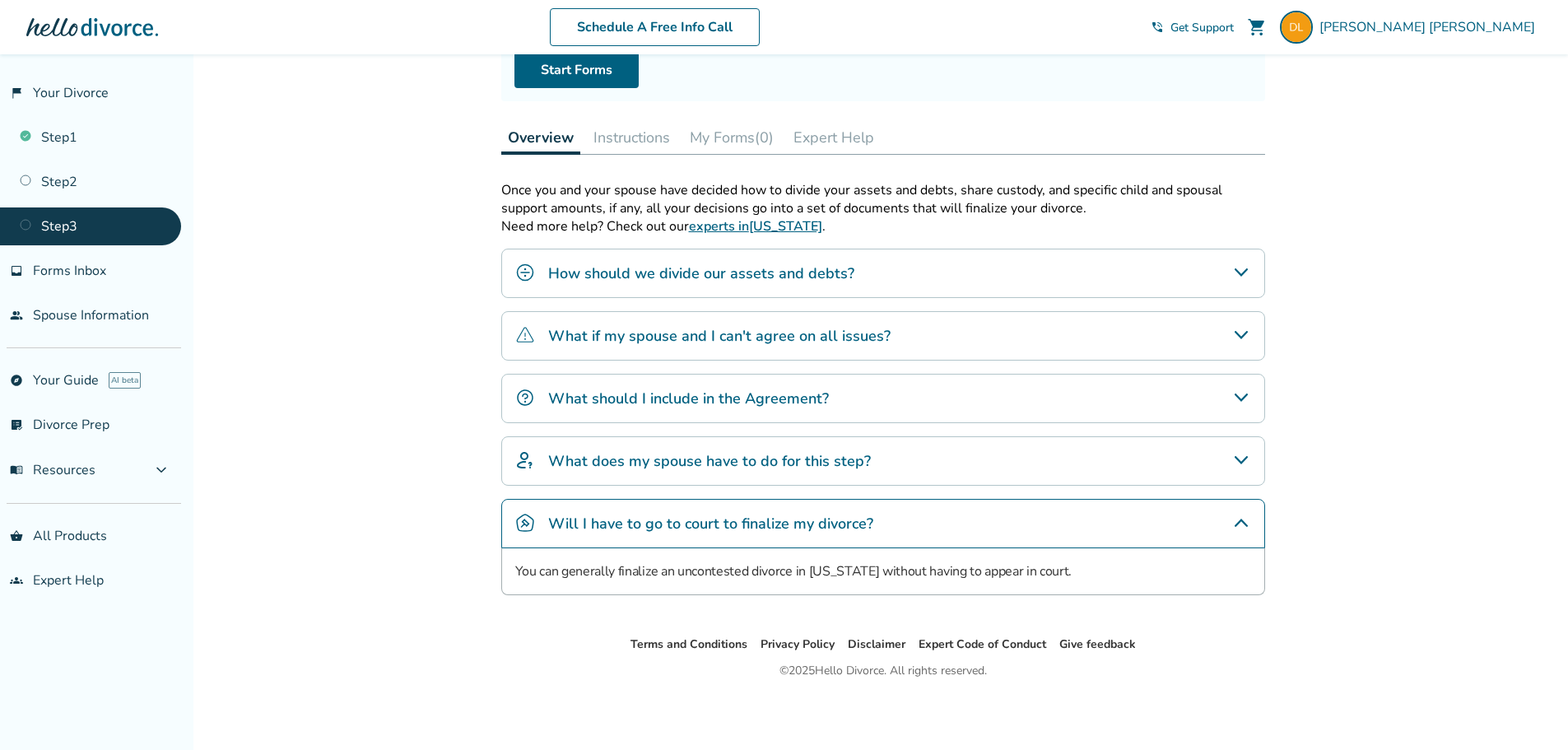
click at [1239, 522] on icon "Will I have to go to court to finalize my divorce?" at bounding box center [1241, 522] width 19 height 19
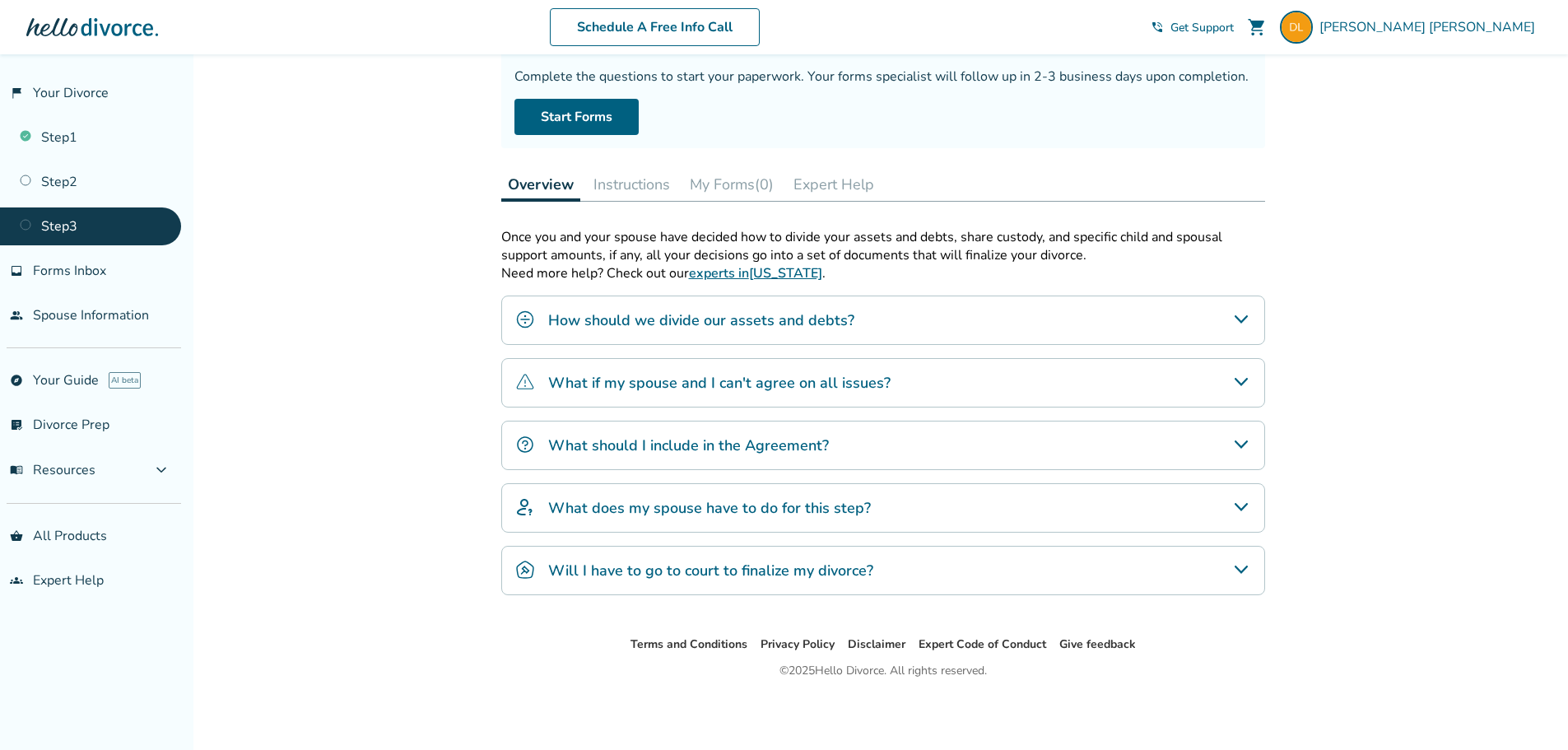
scroll to position [140, 0]
click at [1235, 316] on icon "How should we divide our assets and debts?" at bounding box center [1240, 319] width 13 height 8
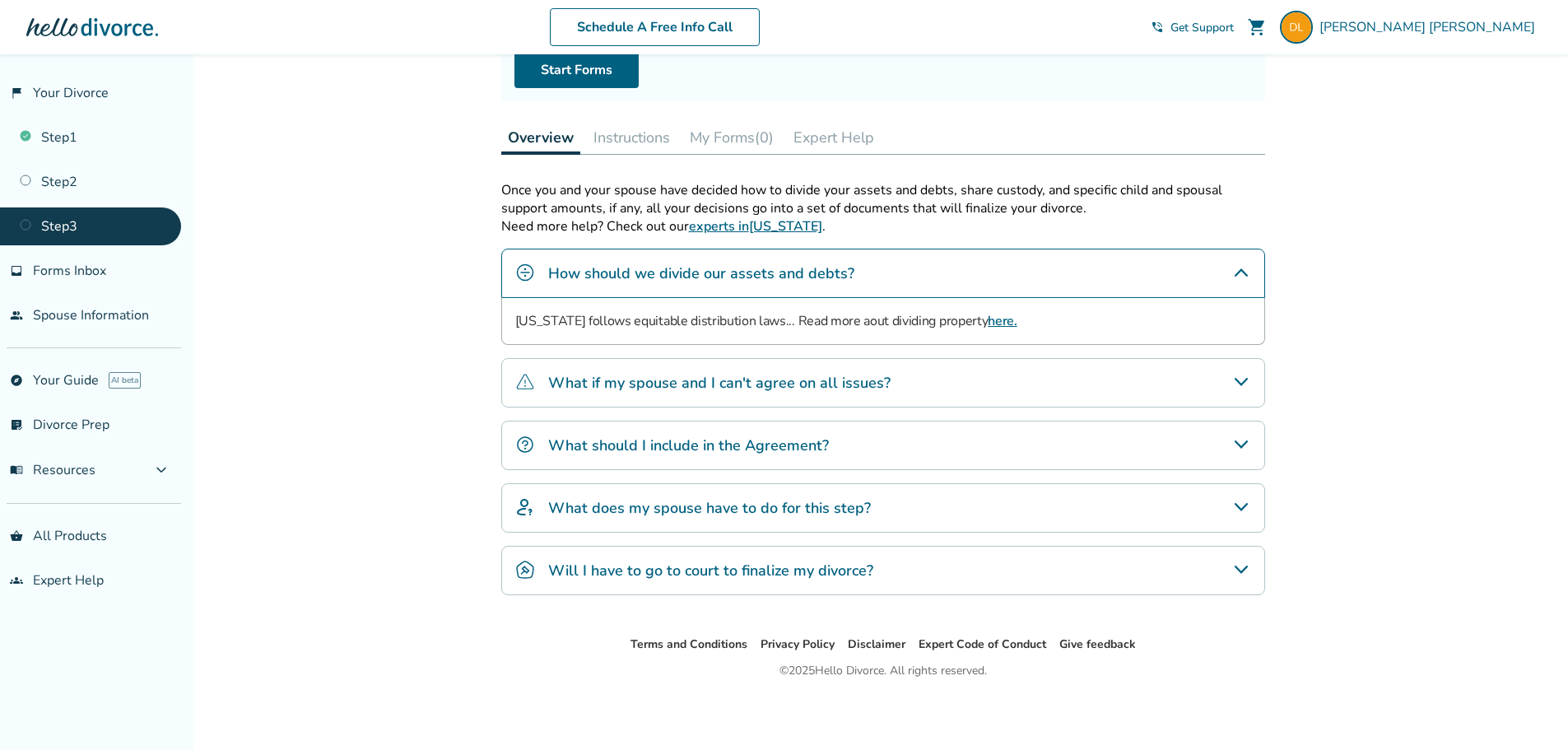
click at [1235, 316] on p "[US_STATE] follows equitable distribution laws... Read more aout dividing prope…" at bounding box center [883, 321] width 736 height 19
click at [1235, 274] on icon "How should we divide our assets and debts?" at bounding box center [1241, 273] width 19 height 19
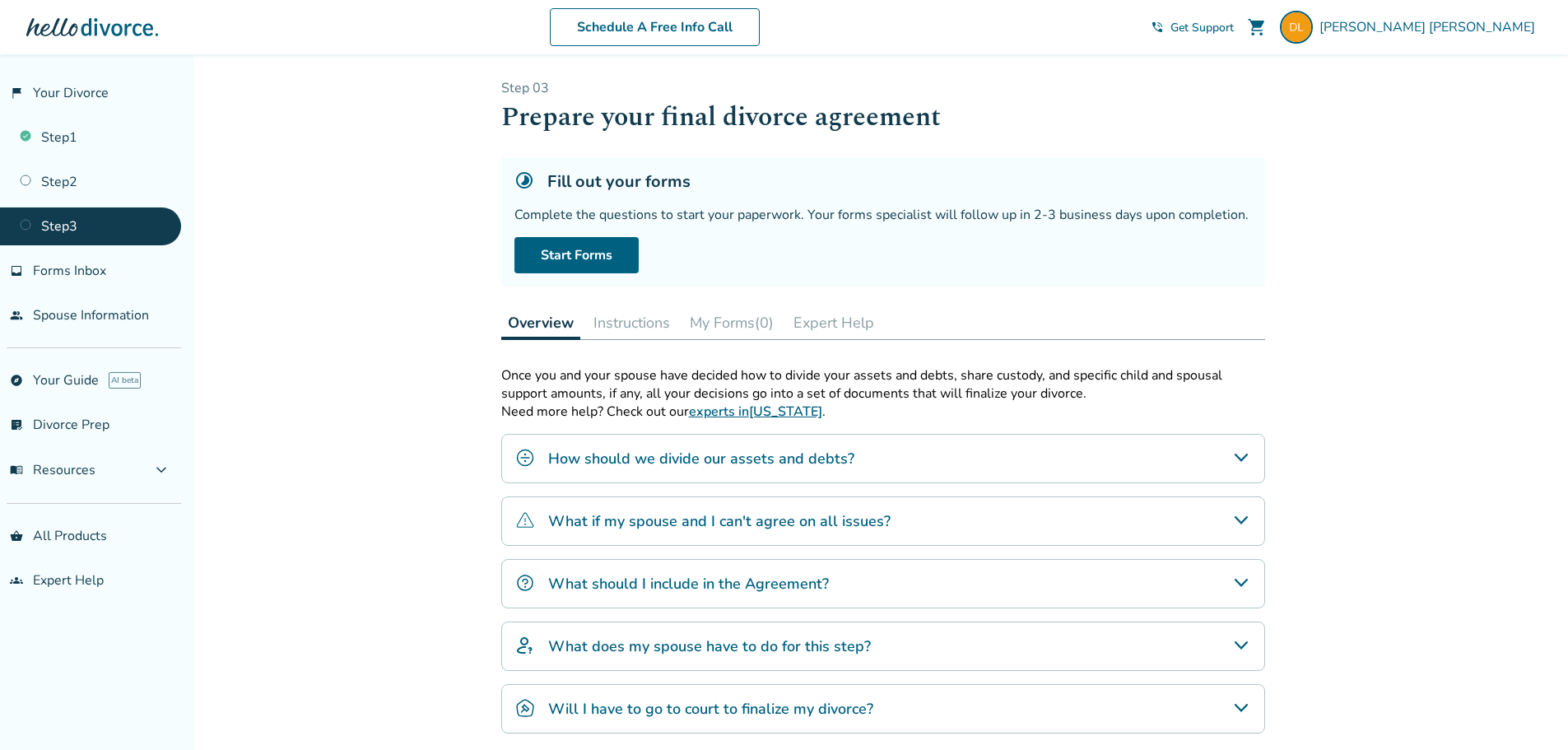
scroll to position [0, 0]
